Goal: Task Accomplishment & Management: Manage account settings

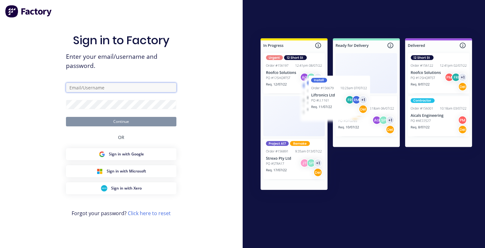
type input "[PERSON_NAME][EMAIL_ADDRESS][DOMAIN_NAME]"
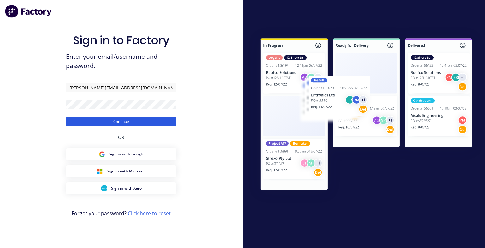
click at [108, 124] on button "Continue" at bounding box center [121, 121] width 110 height 9
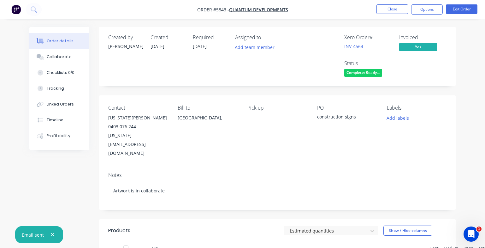
click at [398, 15] on nav "Order #5843 - Quantum Developments Close Options Edit Order" at bounding box center [242, 9] width 485 height 19
click at [390, 9] on button "Close" at bounding box center [392, 8] width 32 height 9
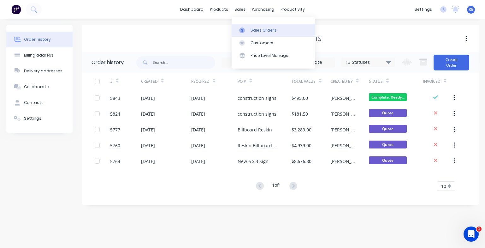
click at [259, 31] on div "Sales Orders" at bounding box center [263, 30] width 26 height 6
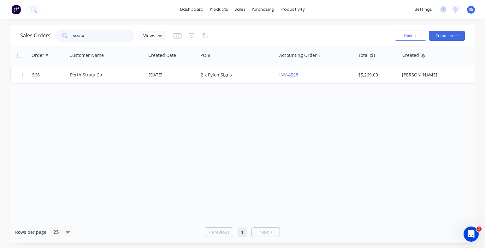
drag, startPoint x: 100, startPoint y: 36, endPoint x: 44, endPoint y: 36, distance: 56.8
click at [44, 36] on div "Sales Orders strata Views" at bounding box center [93, 35] width 146 height 13
type input "b"
type input "genu"
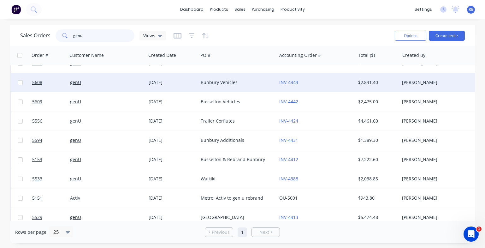
scroll to position [213, 0]
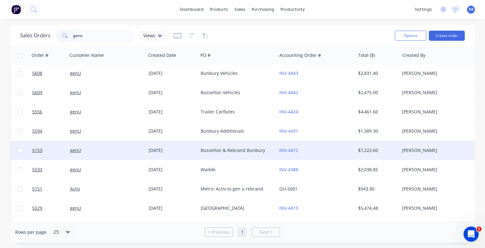
click at [90, 149] on div "genU" at bounding box center [105, 150] width 70 height 6
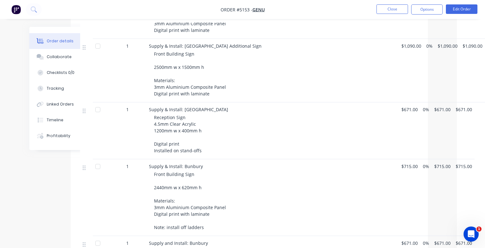
scroll to position [279, 28]
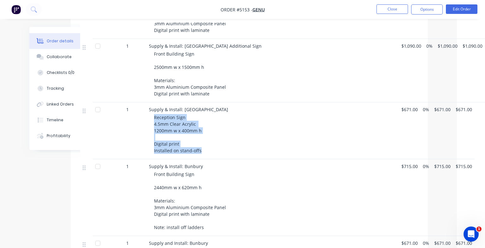
drag, startPoint x: 202, startPoint y: 132, endPoint x: 148, endPoint y: 99, distance: 63.4
click at [148, 102] on div "Supply & Install: Busselton Reception Sign 4.5mm Clear Acrylic 1200mm w x 400mm…" at bounding box center [272, 130] width 252 height 57
copy span "Reception Sign 4.5mm Clear Acrylic 1200mm w x 400mm h Digital print Installed o…"
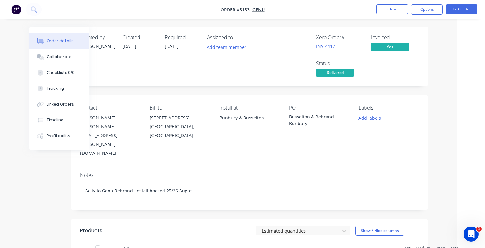
scroll to position [0, 28]
click at [390, 8] on button "Close" at bounding box center [392, 8] width 32 height 9
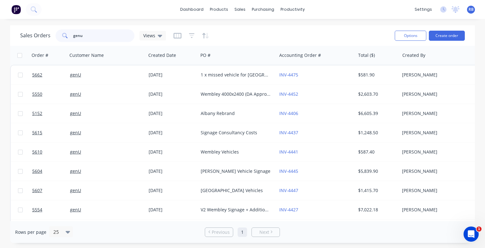
drag, startPoint x: 97, startPoint y: 34, endPoint x: 54, endPoint y: 34, distance: 42.6
click at [54, 34] on div "Sales Orders genu Views" at bounding box center [93, 35] width 146 height 13
type input "maida vale"
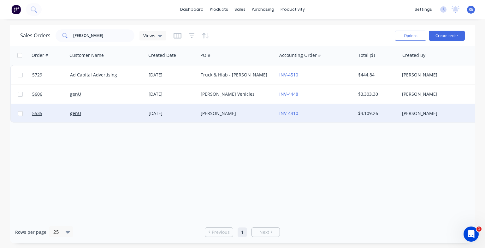
click at [244, 114] on div "Maida Vale" at bounding box center [236, 113] width 70 height 6
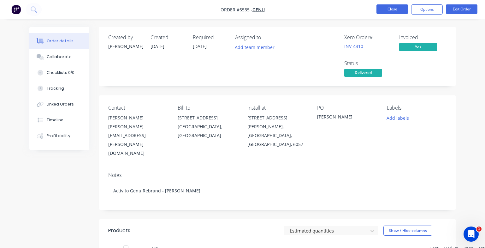
click at [400, 7] on button "Close" at bounding box center [392, 8] width 32 height 9
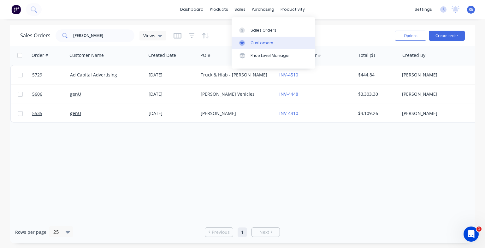
click at [259, 42] on div "Customers" at bounding box center [261, 43] width 23 height 6
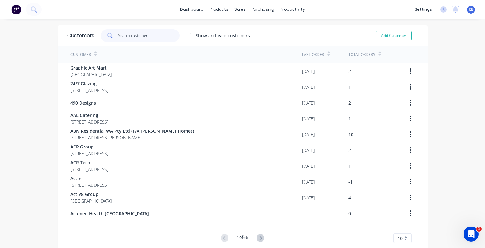
click at [134, 36] on input "text" at bounding box center [148, 35] width 61 height 13
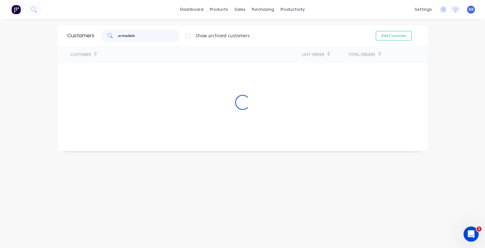
type input "armadale"
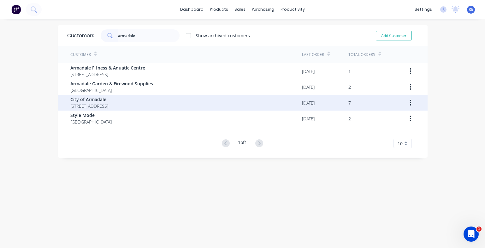
click at [108, 103] on span "40 Jull Street Armadale Western Australia Australia 6112" at bounding box center [89, 105] width 38 height 7
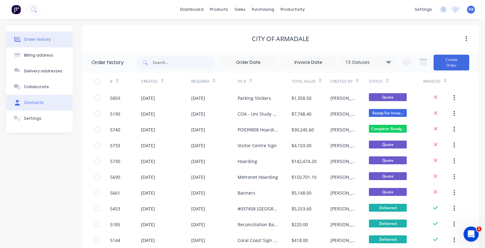
click at [42, 101] on button "Contacts" at bounding box center [39, 103] width 66 height 16
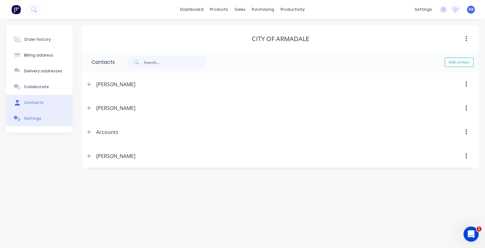
click at [33, 118] on div "Settings" at bounding box center [32, 118] width 17 height 6
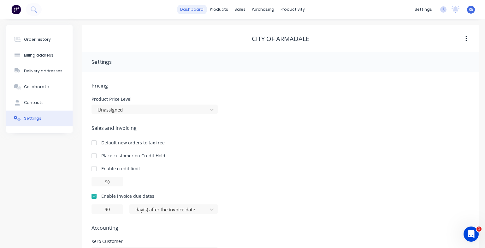
click at [195, 7] on link "dashboard" at bounding box center [192, 9] width 30 height 9
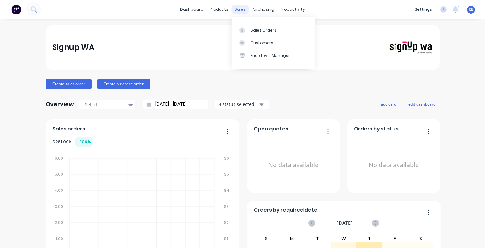
click at [237, 9] on div "sales" at bounding box center [239, 9] width 17 height 9
click at [260, 30] on div "Sales Orders" at bounding box center [263, 30] width 26 height 6
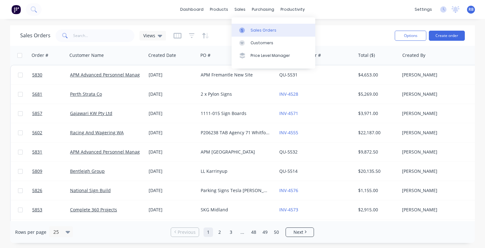
click at [262, 29] on div "Sales Orders" at bounding box center [263, 30] width 26 height 6
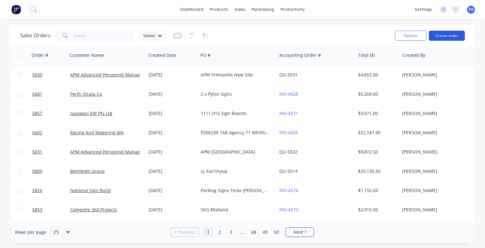
click at [447, 35] on button "Create order" at bounding box center [447, 36] width 36 height 10
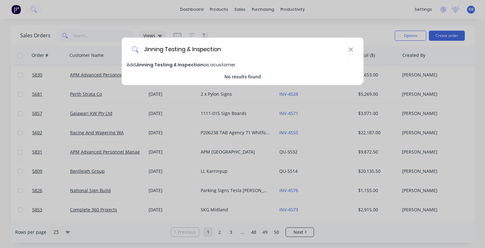
type input "Jinning Testing & Inspection"
click at [155, 64] on span "Jinning Testing & Inspection" at bounding box center [170, 64] width 68 height 6
select select "AU"
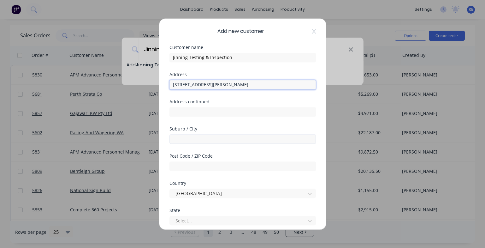
type input "[STREET_ADDRESS][PERSON_NAME]"
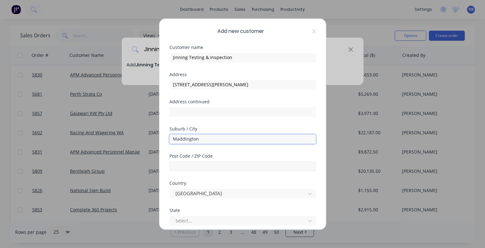
type input "Maddington"
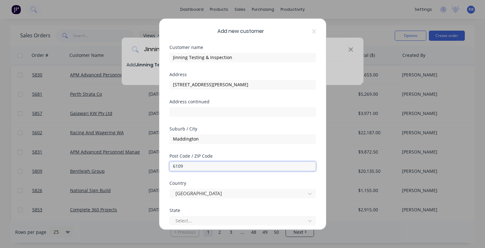
scroll to position [73, 0]
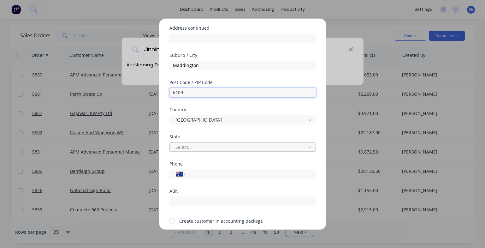
type input "6109"
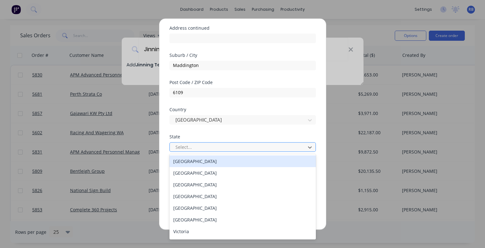
click at [181, 149] on div "Select..." at bounding box center [238, 146] width 126 height 7
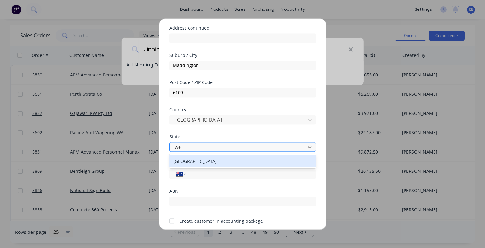
type input "[PERSON_NAME]"
click at [184, 159] on div "[GEOGRAPHIC_DATA]" at bounding box center [242, 161] width 146 height 12
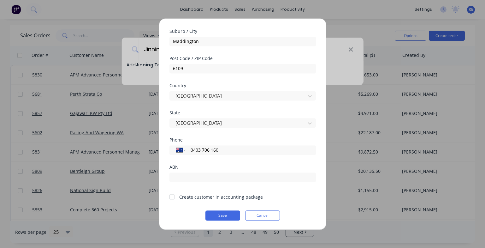
scroll to position [97, 0]
type input "0403 706 160"
click at [171, 196] on div at bounding box center [172, 196] width 13 height 13
click at [225, 215] on button "Save" at bounding box center [222, 215] width 35 height 10
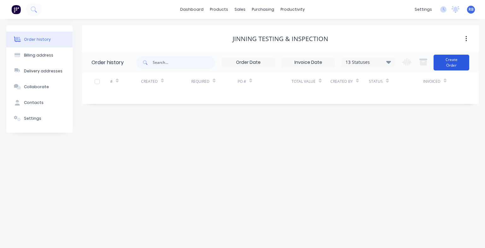
click at [452, 63] on button "Create Order" at bounding box center [451, 63] width 36 height 16
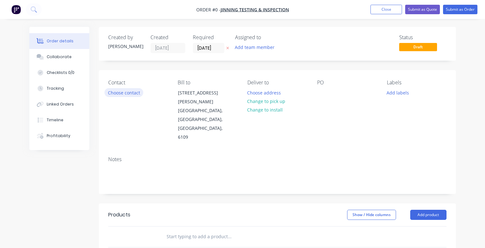
click at [118, 92] on button "Choose contact" at bounding box center [123, 92] width 39 height 9
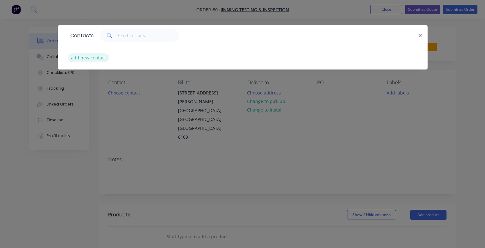
click at [85, 59] on button "add new contact" at bounding box center [89, 57] width 42 height 9
select select "AU"
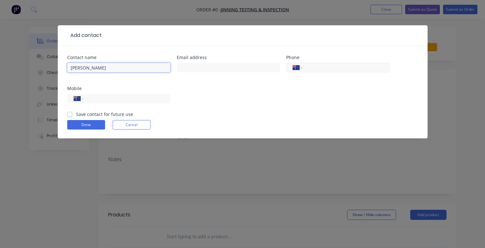
type input "[PERSON_NAME]"
type input "0403 706 160"
drag, startPoint x: 343, startPoint y: 67, endPoint x: 300, endPoint y: 67, distance: 42.9
click at [300, 67] on div "International [GEOGRAPHIC_DATA] [GEOGRAPHIC_DATA] [GEOGRAPHIC_DATA] [GEOGRAPHIC…" at bounding box center [337, 67] width 103 height 9
click at [97, 99] on input "tel" at bounding box center [126, 98] width 76 height 7
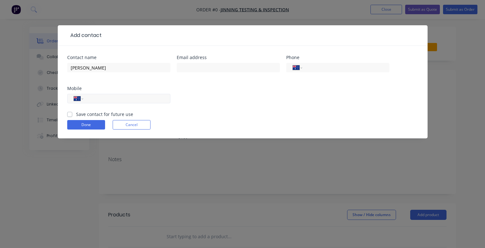
paste input "0403 706 160"
type input "0403 706 160"
click at [76, 112] on label "Save contact for future use" at bounding box center [104, 114] width 57 height 7
click at [71, 112] on input "Save contact for future use" at bounding box center [69, 114] width 5 height 6
checkbox input "true"
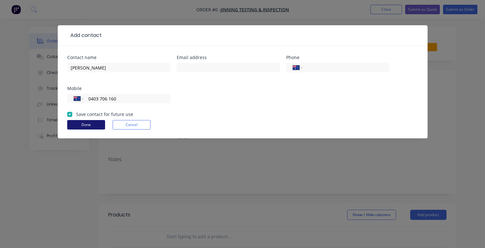
click at [76, 125] on button "Done" at bounding box center [86, 124] width 38 height 9
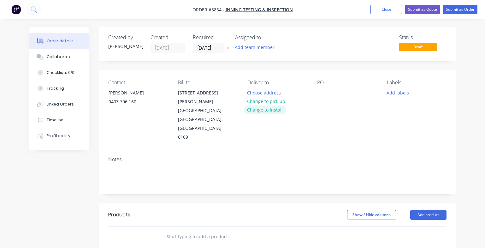
click at [263, 110] on button "Change to install" at bounding box center [265, 109] width 42 height 9
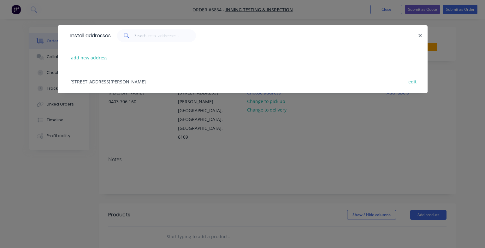
click at [130, 81] on div "[STREET_ADDRESS][PERSON_NAME] edit" at bounding box center [242, 81] width 351 height 24
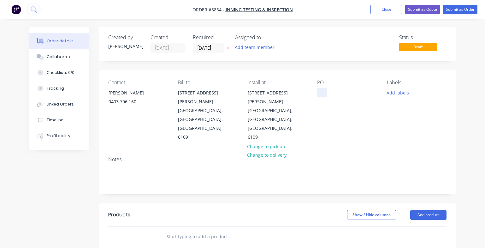
click at [323, 90] on div at bounding box center [322, 92] width 10 height 9
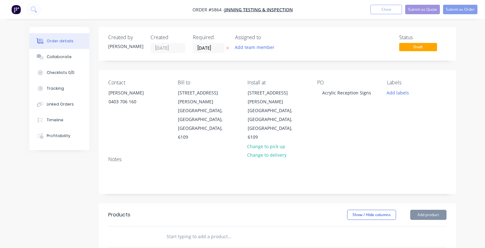
click at [179, 230] on input "text" at bounding box center [229, 236] width 126 height 13
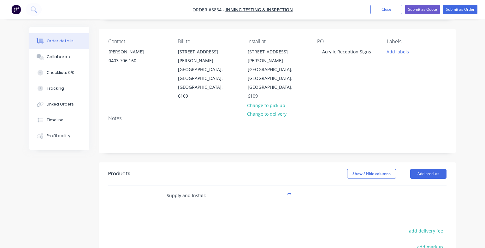
scroll to position [49, 0]
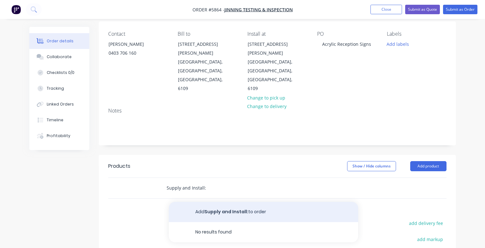
type input "Supply and Install:"
click at [210, 202] on button "Add Supply and Install: to order" at bounding box center [263, 212] width 189 height 20
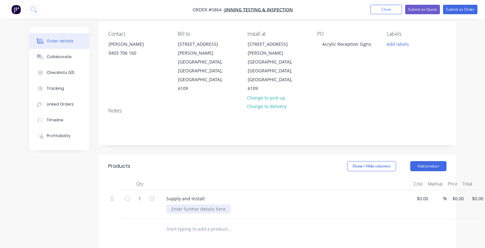
click at [181, 204] on div at bounding box center [198, 208] width 64 height 9
paste div
drag, startPoint x: 190, startPoint y: 180, endPoint x: 159, endPoint y: 180, distance: 30.3
click at [159, 190] on div "Supply and Install: 0403 706 160" at bounding box center [285, 204] width 252 height 29
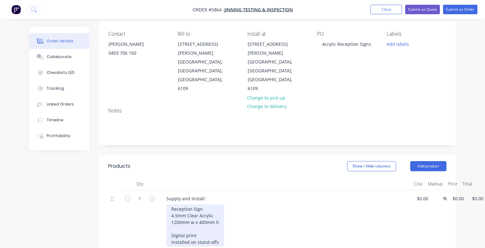
click at [206, 204] on div "Reception Sign 4.5mm Clear Acrylic 1200mm w x 400mm h Digital print Installed o…" at bounding box center [195, 225] width 58 height 42
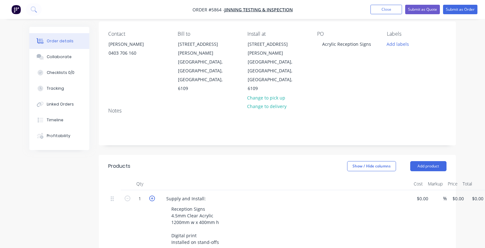
click at [150, 195] on icon "button" at bounding box center [152, 198] width 6 height 6
type input "2"
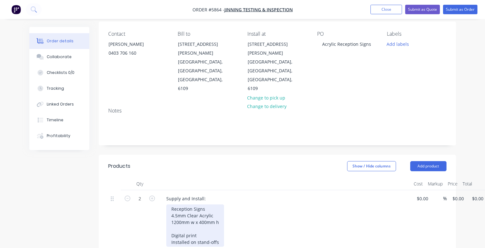
click at [176, 204] on div "Reception Signs 4.5mm Clear Acrylic 1200mm w x 400mm h Digital print Installed …" at bounding box center [195, 225] width 58 height 42
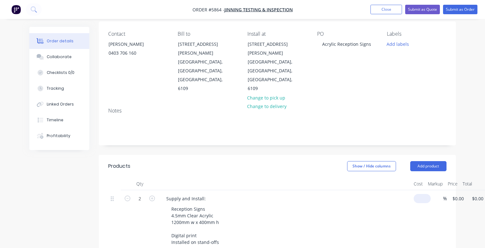
click at [420, 194] on input at bounding box center [423, 198] width 15 height 9
type input "$890.00"
type input "$1,780.00"
click at [351, 204] on div "Reception Signs 4.5mm Clear Acrylic 1200mm w x 400mm h Digital print Installed …" at bounding box center [287, 225] width 242 height 42
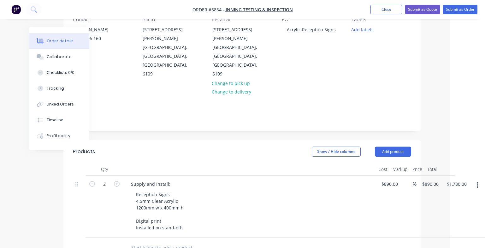
scroll to position [63, 35]
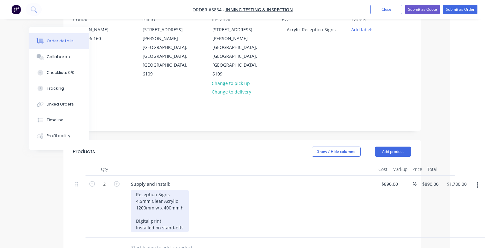
click at [143, 190] on div "Reception Signs 4.5mm Clear Acrylic 1200mm w x 400mm h Digital print Installed …" at bounding box center [160, 211] width 58 height 42
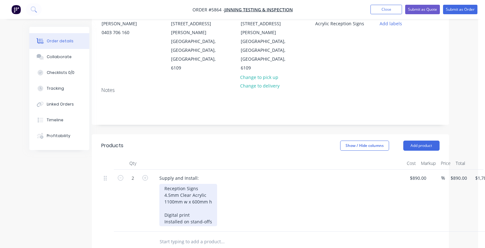
scroll to position [69, 0]
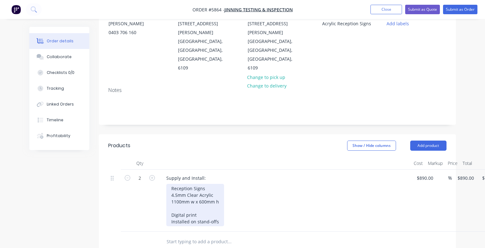
click at [220, 195] on div "Reception Signs 4.5mm Clear Acrylic 1100mm w x 600mm h Digital print Installed …" at bounding box center [195, 205] width 58 height 42
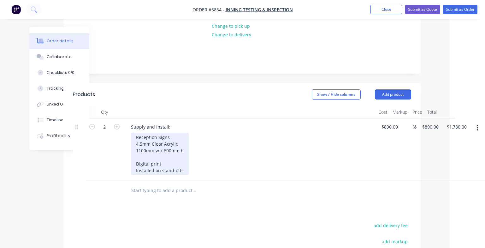
scroll to position [126, 35]
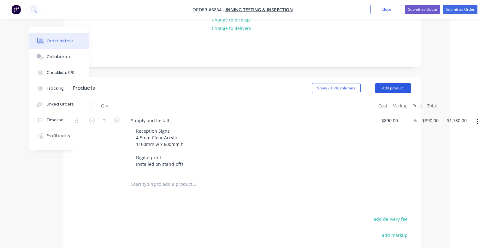
click at [394, 83] on button "Add product" at bounding box center [393, 88] width 36 height 10
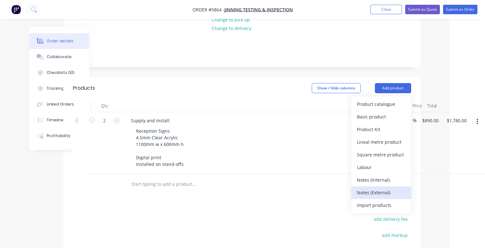
click at [379, 188] on div "Notes (External)" at bounding box center [381, 192] width 49 height 9
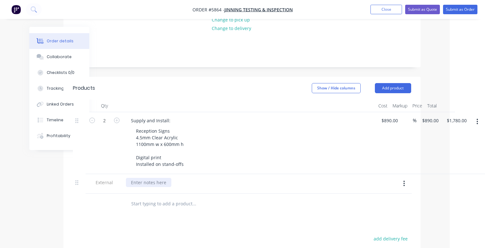
click at [146, 178] on div at bounding box center [148, 182] width 45 height 9
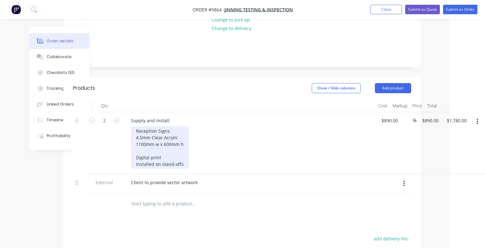
click at [148, 136] on div "Reception Signs 4.5mm Clear Acrylic 1100mm w x 600mm h Digital print Installed …" at bounding box center [160, 147] width 58 height 42
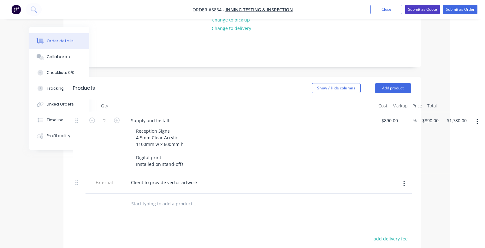
click at [418, 8] on button "Submit as Quote" at bounding box center [422, 9] width 35 height 9
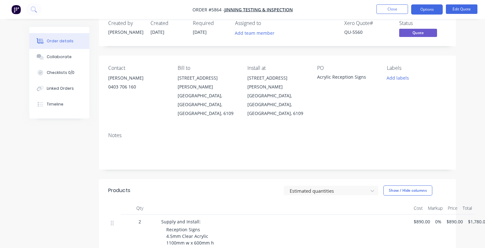
scroll to position [36, 0]
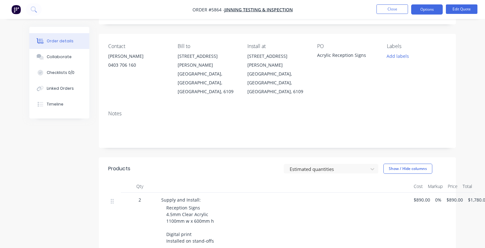
click at [423, 196] on span "$890.00" at bounding box center [421, 199] width 16 height 7
click at [454, 13] on button "Edit Quote" at bounding box center [462, 8] width 32 height 9
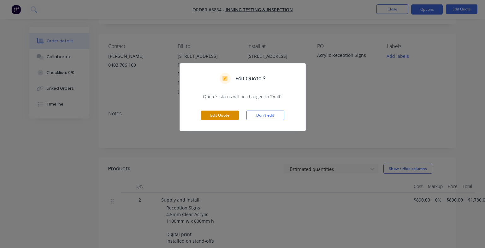
click at [222, 111] on button "Edit Quote" at bounding box center [220, 114] width 38 height 9
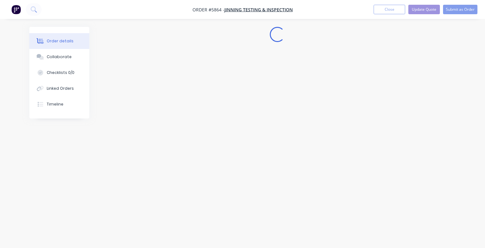
scroll to position [0, 0]
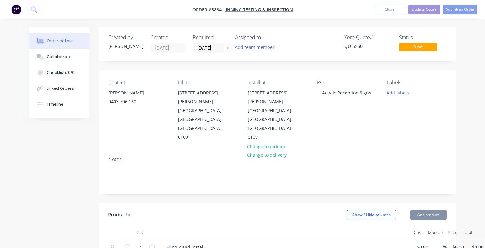
type input "$890.00"
type input "$1,780.00"
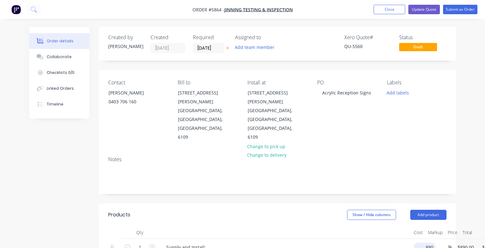
type input "$820.00"
type input "$1,640.00"
click at [384, 226] on div at bounding box center [285, 232] width 252 height 13
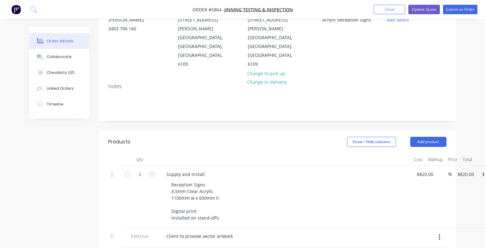
scroll to position [83, 0]
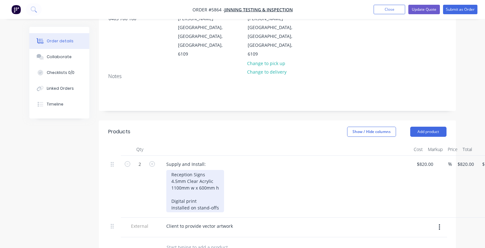
click at [197, 175] on div "Reception Signs 4.5mm Clear Acrylic 1100mm w x 600mm h Digital print Installed …" at bounding box center [195, 191] width 58 height 42
click at [169, 180] on div "Reception Signs 4.5mm Clear Acrylic 1100mm w x 600mm h Digital print Installed …" at bounding box center [195, 191] width 58 height 42
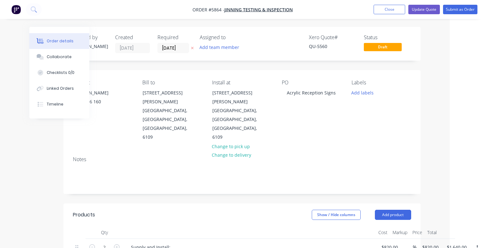
scroll to position [0, 35]
click at [425, 10] on button "Update Quote" at bounding box center [424, 9] width 32 height 9
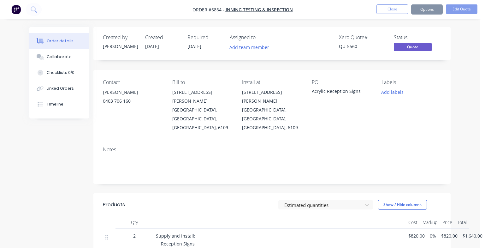
scroll to position [0, 0]
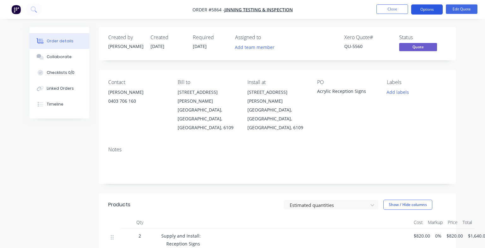
click at [434, 7] on button "Options" at bounding box center [427, 9] width 32 height 10
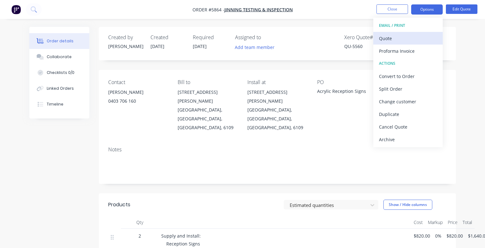
click at [416, 35] on div "Quote" at bounding box center [408, 38] width 58 height 9
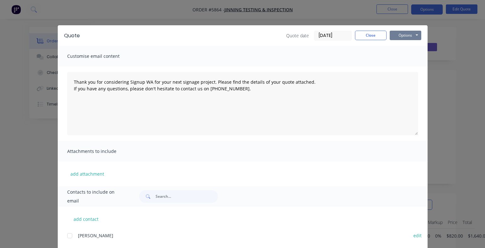
click at [408, 38] on button "Options" at bounding box center [405, 35] width 32 height 9
click at [405, 57] on button "Print" at bounding box center [409, 57] width 40 height 10
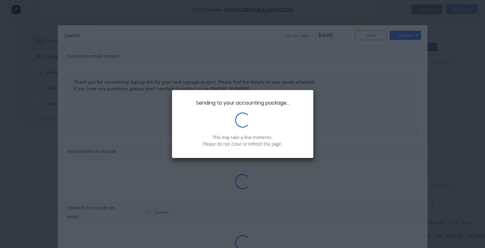
type textarea "Thank you for considering Signup WA for your next signage project. Please find …"
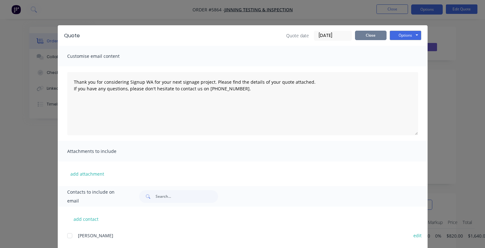
click at [369, 36] on button "Close" at bounding box center [371, 35] width 32 height 9
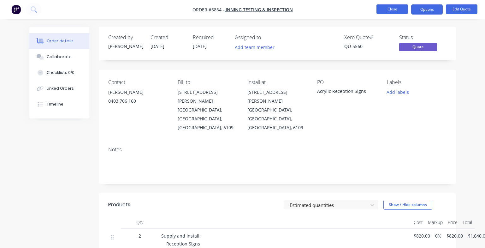
click at [392, 8] on button "Close" at bounding box center [392, 8] width 32 height 9
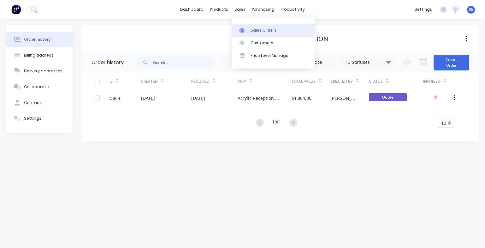
click at [251, 33] on link "Sales Orders" at bounding box center [273, 30] width 84 height 13
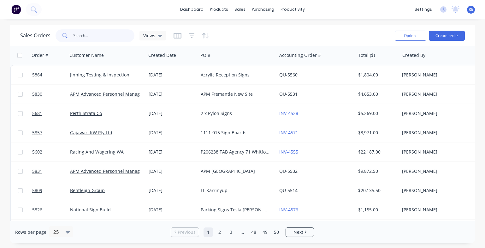
click at [101, 37] on input "text" at bounding box center [103, 35] width 61 height 13
type input "quantum"
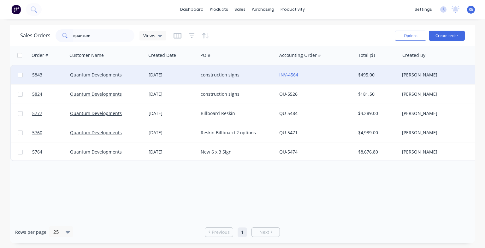
click at [253, 77] on div "construction signs" at bounding box center [236, 75] width 70 height 6
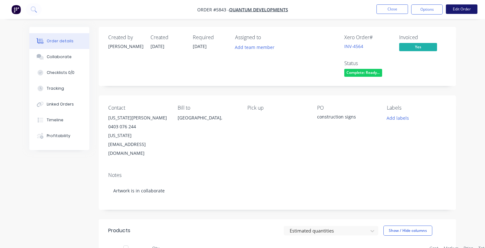
click at [457, 7] on button "Edit Order" at bounding box center [462, 8] width 32 height 9
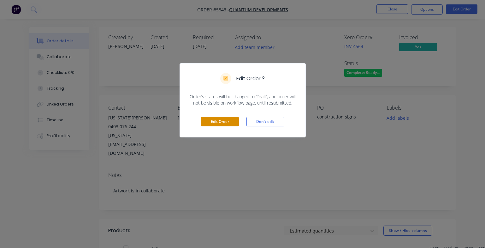
click at [225, 120] on button "Edit Order" at bounding box center [220, 121] width 38 height 9
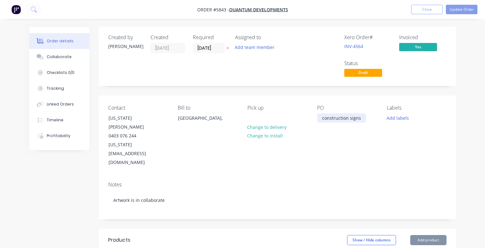
click at [321, 117] on div "construction signs" at bounding box center [341, 117] width 49 height 9
click at [331, 118] on div "ML construction signs" at bounding box center [345, 117] width 56 height 9
click at [358, 118] on div "ML Construction signs" at bounding box center [345, 117] width 57 height 9
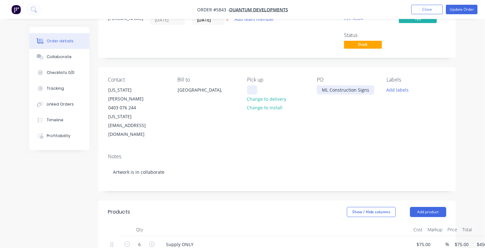
scroll to position [27, 0]
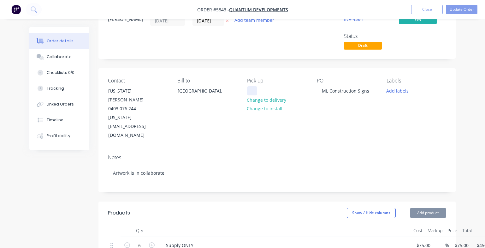
click at [250, 89] on div at bounding box center [252, 90] width 10 height 9
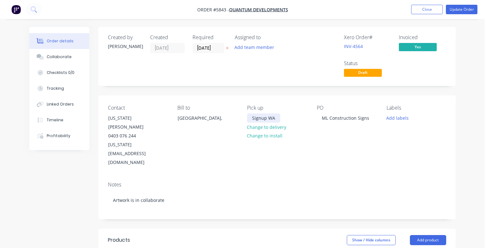
scroll to position [0, 0]
click at [462, 13] on button "Update Order" at bounding box center [462, 9] width 32 height 9
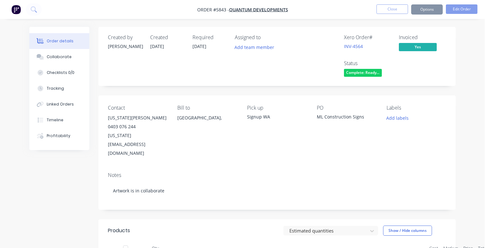
scroll to position [0, 0]
click at [432, 13] on button "Options" at bounding box center [427, 9] width 32 height 10
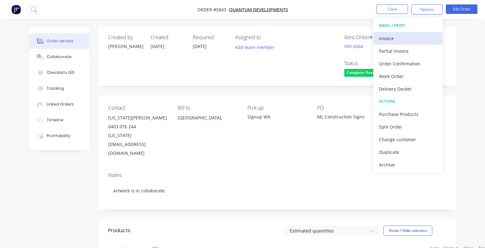
click at [401, 38] on div "Invoice" at bounding box center [408, 38] width 58 height 9
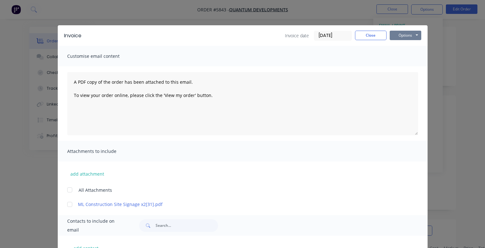
click at [400, 37] on button "Options" at bounding box center [405, 35] width 32 height 9
click at [402, 57] on button "Print" at bounding box center [409, 57] width 40 height 10
click at [367, 38] on button "Close" at bounding box center [371, 35] width 32 height 9
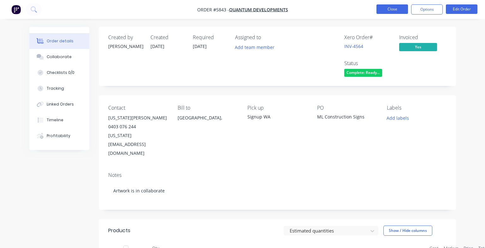
click at [390, 10] on button "Close" at bounding box center [392, 8] width 32 height 9
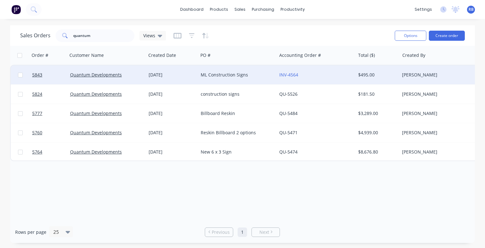
click at [331, 77] on div "INV-4564" at bounding box center [314, 75] width 70 height 6
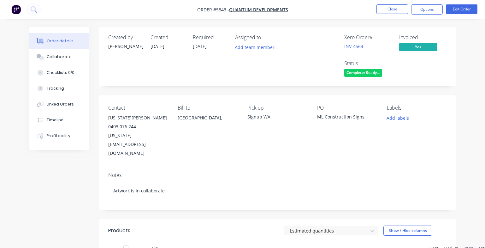
click at [361, 69] on span "Complete: Ready..." at bounding box center [363, 73] width 38 height 8
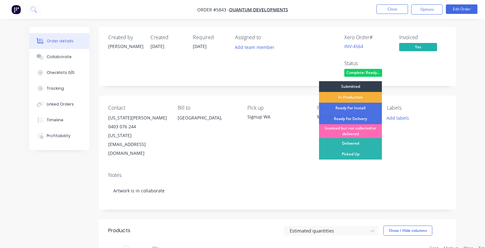
click at [347, 131] on div "Invoiced but not collected or delivered" at bounding box center [350, 131] width 63 height 14
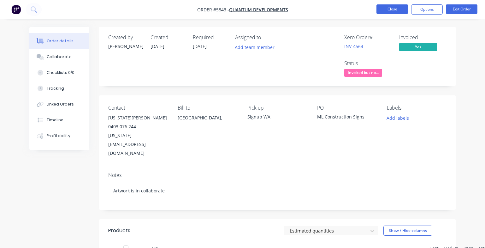
click at [390, 11] on button "Close" at bounding box center [392, 8] width 32 height 9
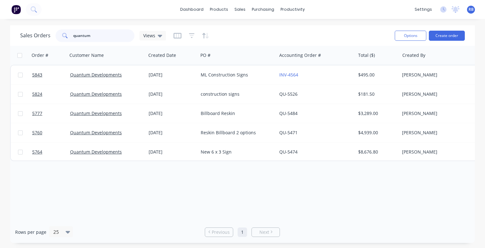
drag, startPoint x: 99, startPoint y: 35, endPoint x: 27, endPoint y: 35, distance: 71.9
click at [27, 35] on div "Sales Orders quantum Views" at bounding box center [93, 35] width 146 height 13
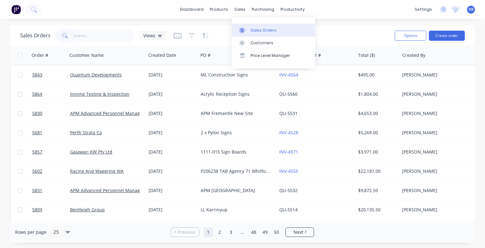
click at [259, 31] on div "Sales Orders" at bounding box center [263, 30] width 26 height 6
click at [97, 36] on input "text" at bounding box center [103, 35] width 61 height 13
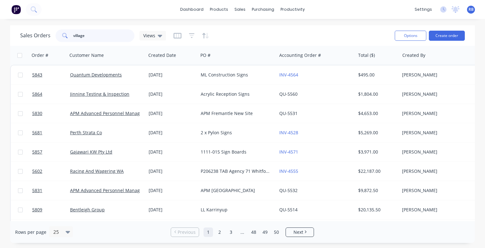
type input "village"
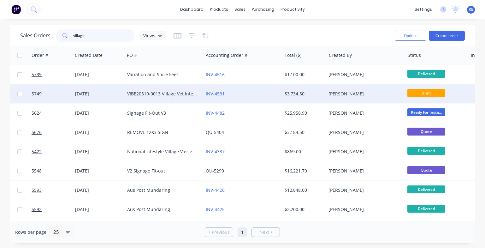
scroll to position [0, 78]
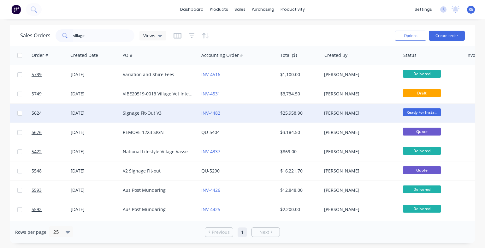
click at [235, 116] on div "INV-4482" at bounding box center [236, 113] width 70 height 6
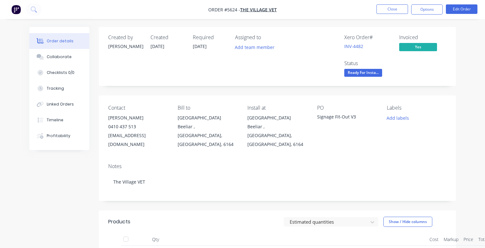
click at [365, 70] on span "Ready For Insta..." at bounding box center [363, 73] width 38 height 8
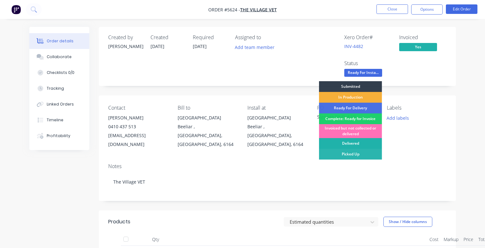
click at [349, 143] on div "Delivered" at bounding box center [350, 143] width 63 height 11
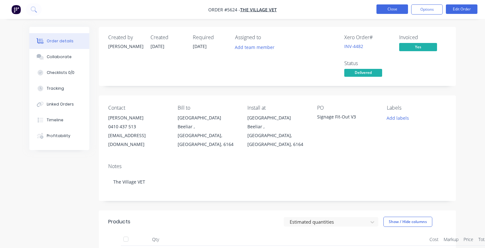
click at [390, 9] on button "Close" at bounding box center [392, 8] width 32 height 9
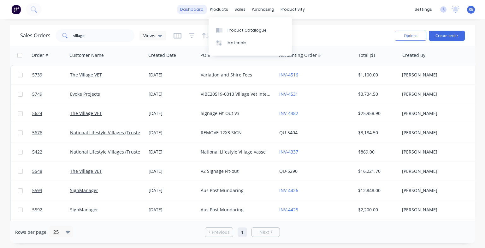
click at [191, 11] on link "dashboard" at bounding box center [192, 9] width 30 height 9
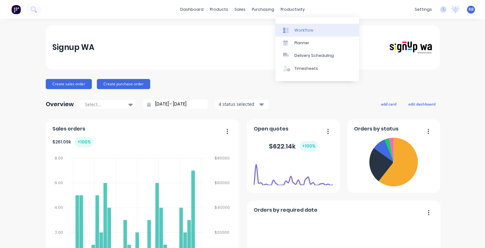
click at [295, 27] on link "Workflow" at bounding box center [317, 30] width 84 height 13
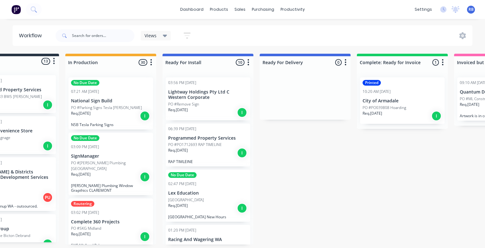
scroll to position [0, 46]
click at [397, 105] on p "PO #PO039808 Hoarding" at bounding box center [384, 108] width 44 height 6
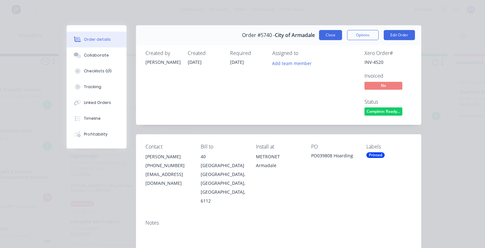
click at [331, 37] on button "Close" at bounding box center [330, 35] width 23 height 10
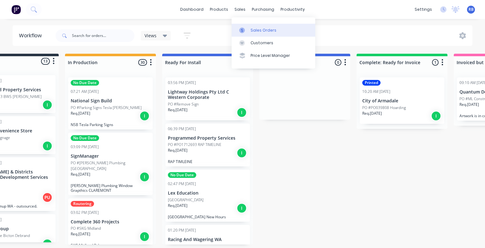
click at [259, 27] on div "Sales Orders" at bounding box center [263, 30] width 26 height 6
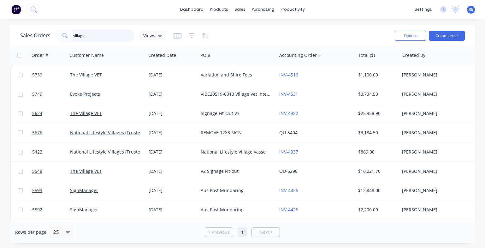
click at [107, 38] on input "village" at bounding box center [103, 35] width 61 height 13
drag, startPoint x: 105, startPoint y: 35, endPoint x: 47, endPoint y: 35, distance: 58.0
click at [47, 35] on div "Sales Orders village Views" at bounding box center [93, 35] width 146 height 13
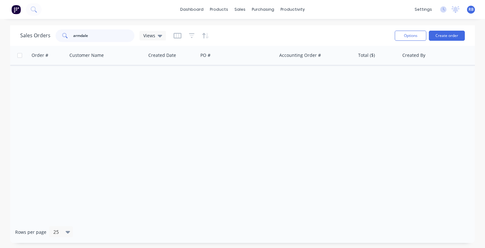
click at [96, 38] on input "armdale" at bounding box center [103, 35] width 61 height 13
type input "arma"
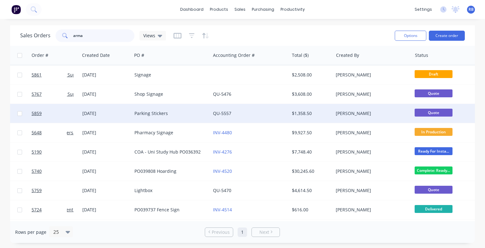
scroll to position [0, 68]
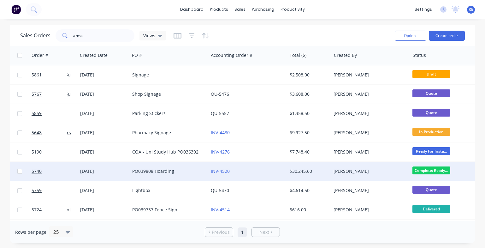
click at [259, 171] on div "INV-4520" at bounding box center [246, 171] width 70 height 6
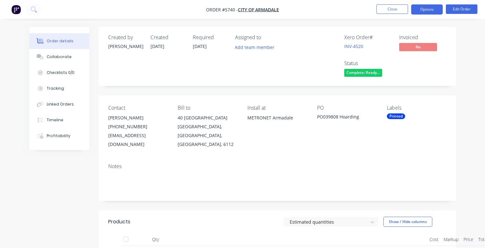
click at [427, 9] on button "Options" at bounding box center [427, 9] width 32 height 10
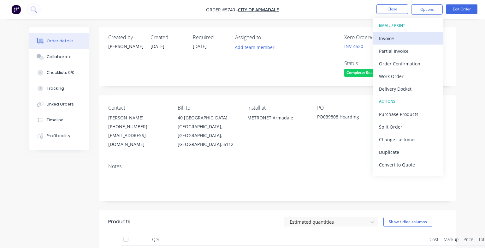
click at [395, 41] on div "Invoice" at bounding box center [408, 38] width 58 height 9
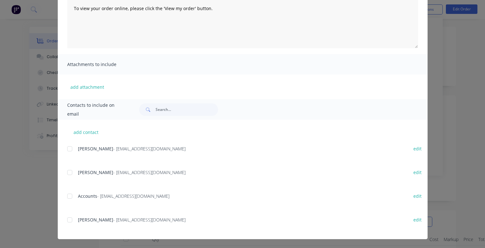
scroll to position [87, 0]
click at [69, 196] on div at bounding box center [69, 196] width 13 height 13
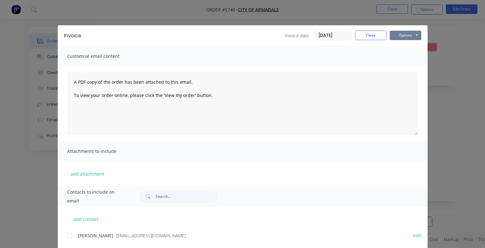
scroll to position [0, 0]
click at [410, 34] on button "Options" at bounding box center [405, 35] width 32 height 9
click at [406, 69] on button "Email" at bounding box center [409, 67] width 40 height 10
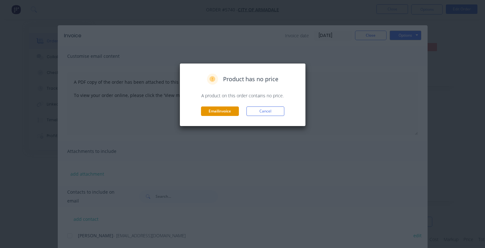
click at [220, 112] on button "Email invoice" at bounding box center [220, 110] width 38 height 9
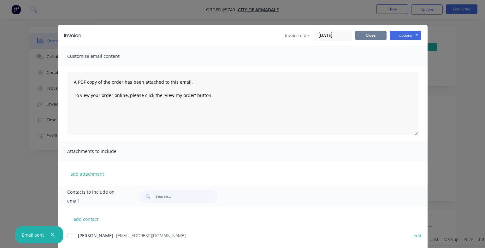
click at [368, 33] on button "Close" at bounding box center [371, 35] width 32 height 9
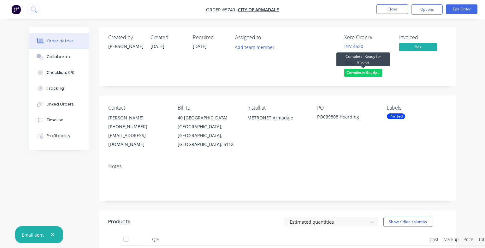
click at [358, 73] on span "Complete: Ready..." at bounding box center [363, 73] width 38 height 8
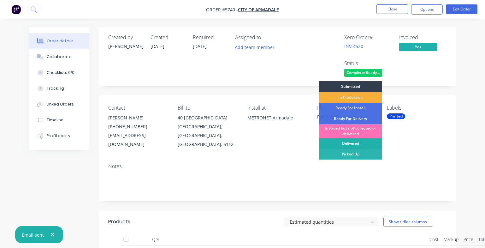
click at [360, 143] on div "Delivered" at bounding box center [350, 143] width 63 height 11
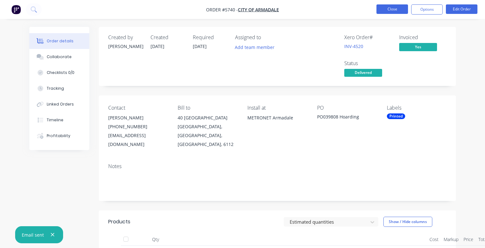
click at [393, 10] on button "Close" at bounding box center [392, 8] width 32 height 9
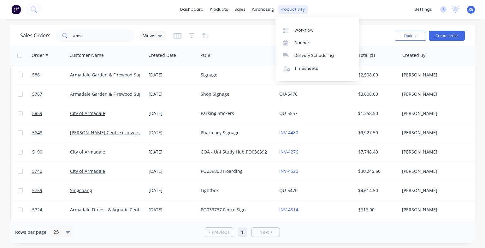
click at [295, 11] on div "productivity" at bounding box center [292, 9] width 31 height 9
click at [295, 30] on div "Workflow" at bounding box center [303, 30] width 19 height 6
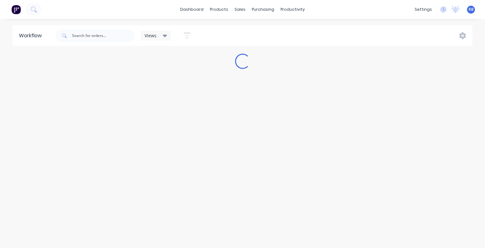
click at [470, 13] on div "RB Signup WA [PERSON_NAME] Administrator Profile Sign out" at bounding box center [471, 10] width 8 height 8
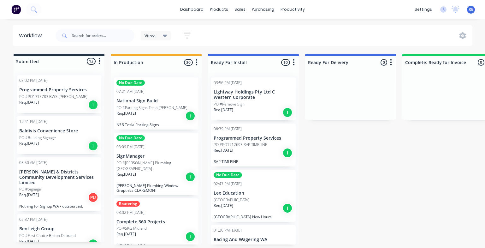
click at [469, 12] on span "RB" at bounding box center [470, 10] width 5 height 6
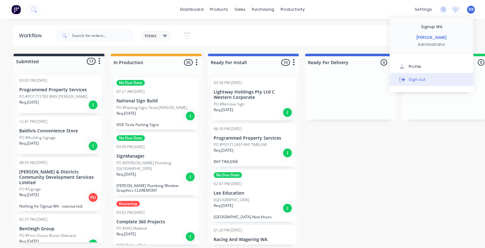
click at [408, 78] on div "Sign out" at bounding box center [416, 79] width 17 height 6
